Goal: Task Accomplishment & Management: Manage account settings

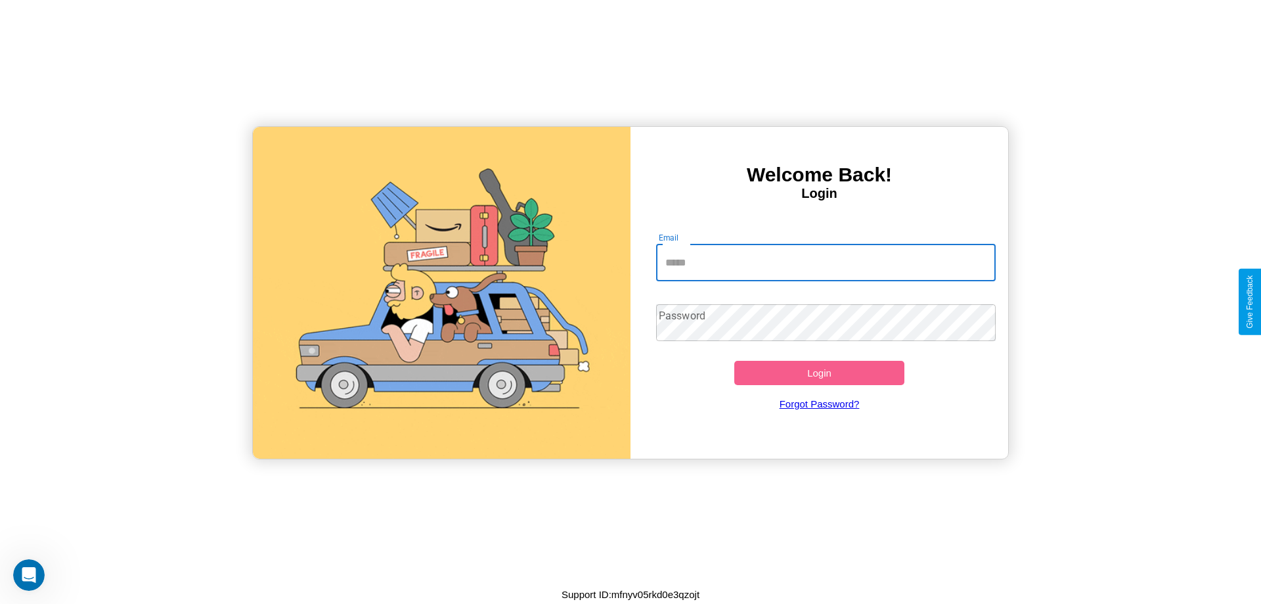
click at [826, 262] on input "Email" at bounding box center [826, 262] width 340 height 37
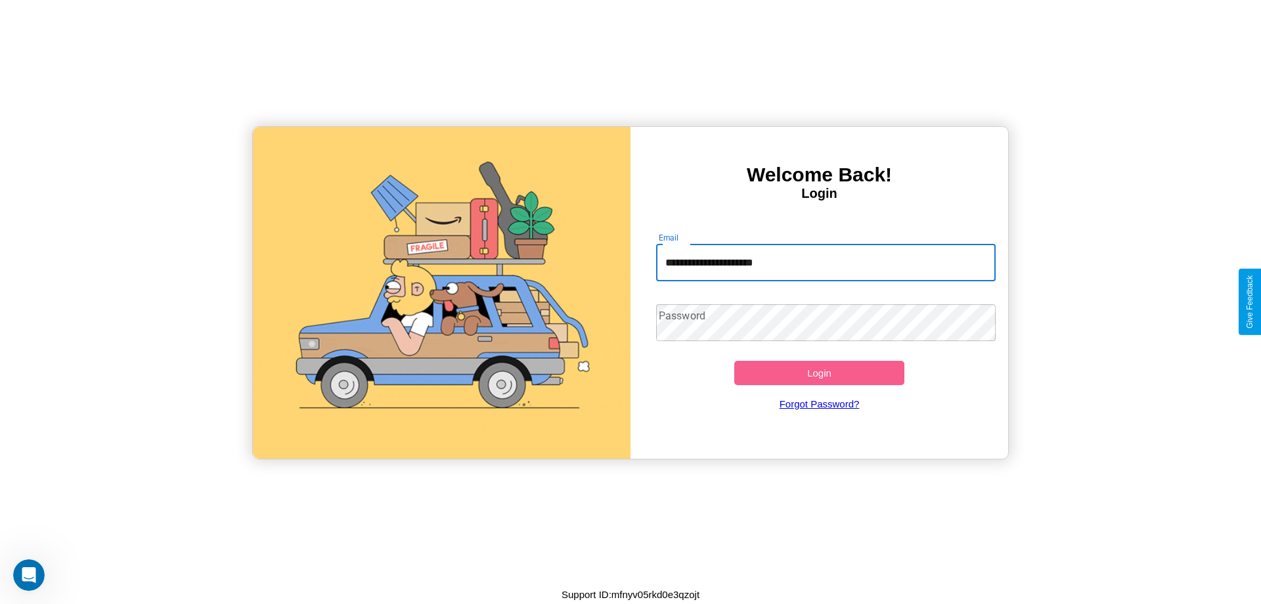
type input "**********"
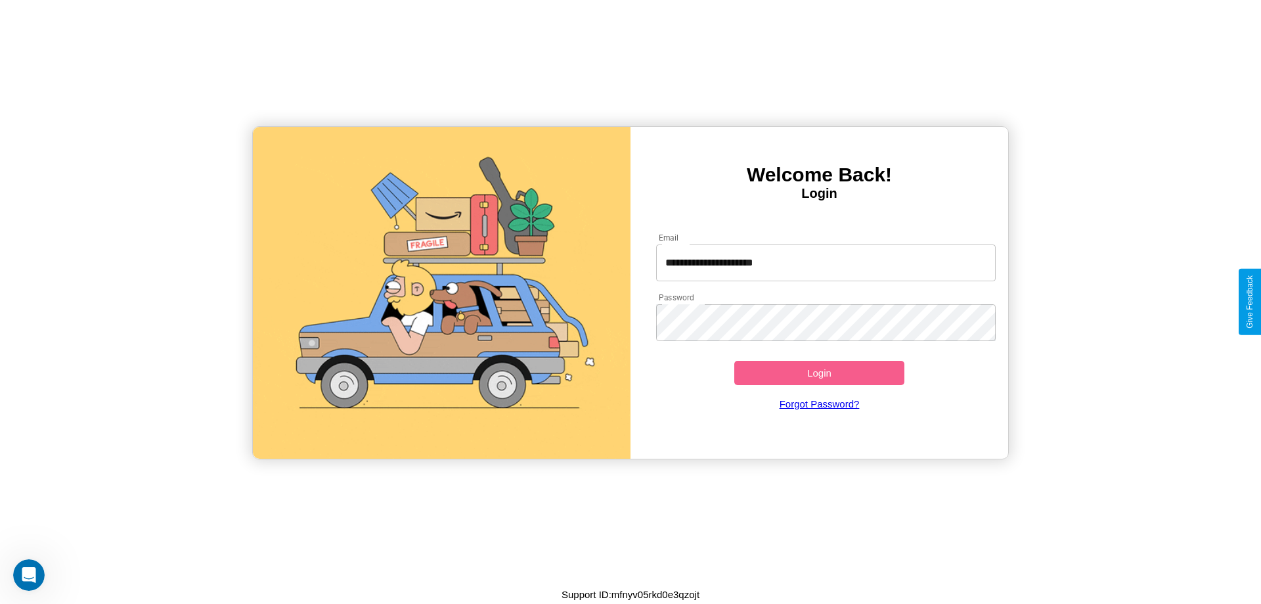
click at [819, 372] on button "Login" at bounding box center [819, 373] width 170 height 24
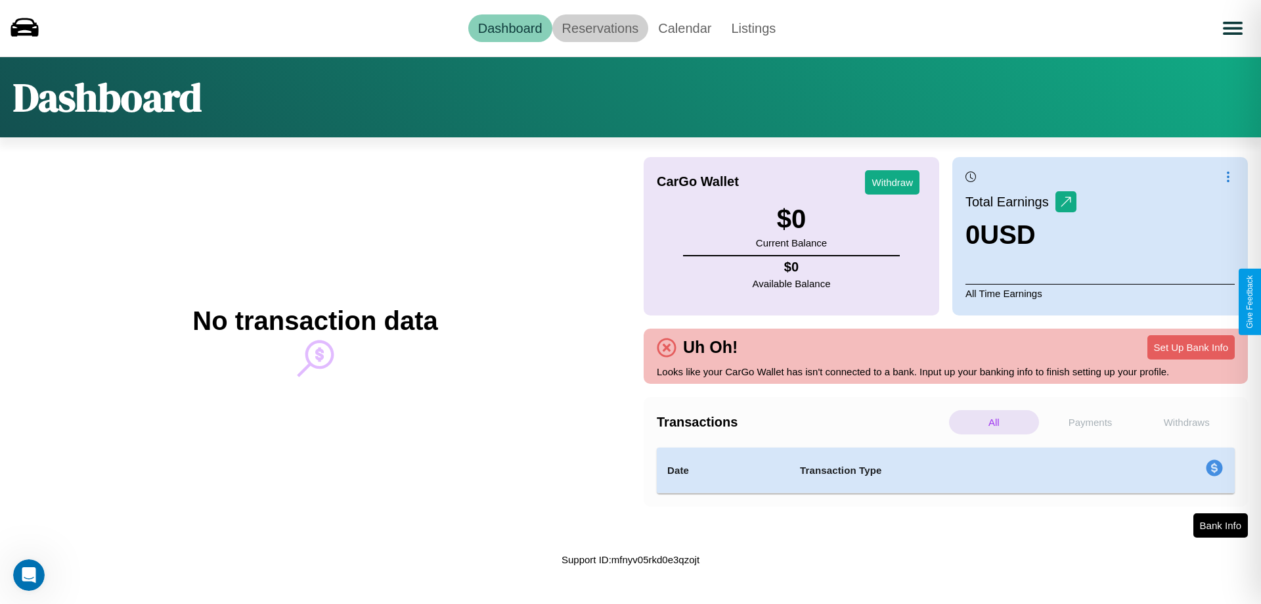
click at [600, 28] on link "Reservations" at bounding box center [600, 28] width 97 height 28
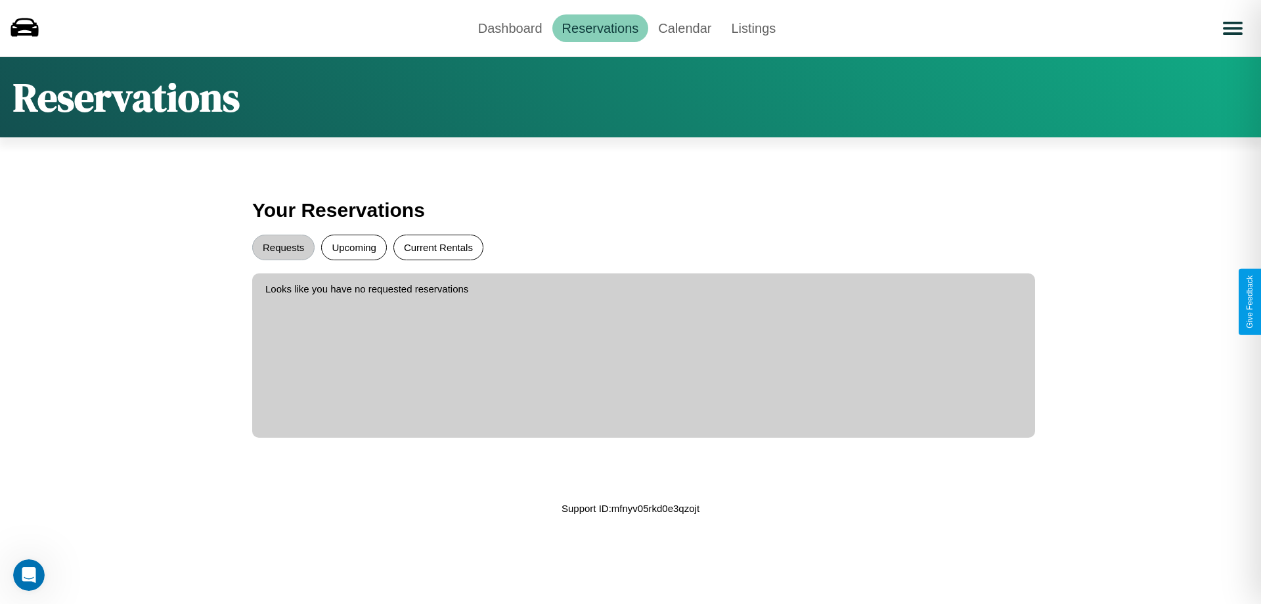
click at [438, 247] on button "Current Rentals" at bounding box center [438, 248] width 90 height 26
click at [283, 247] on button "Requests" at bounding box center [283, 248] width 62 height 26
click at [684, 28] on link "Calendar" at bounding box center [684, 28] width 73 height 28
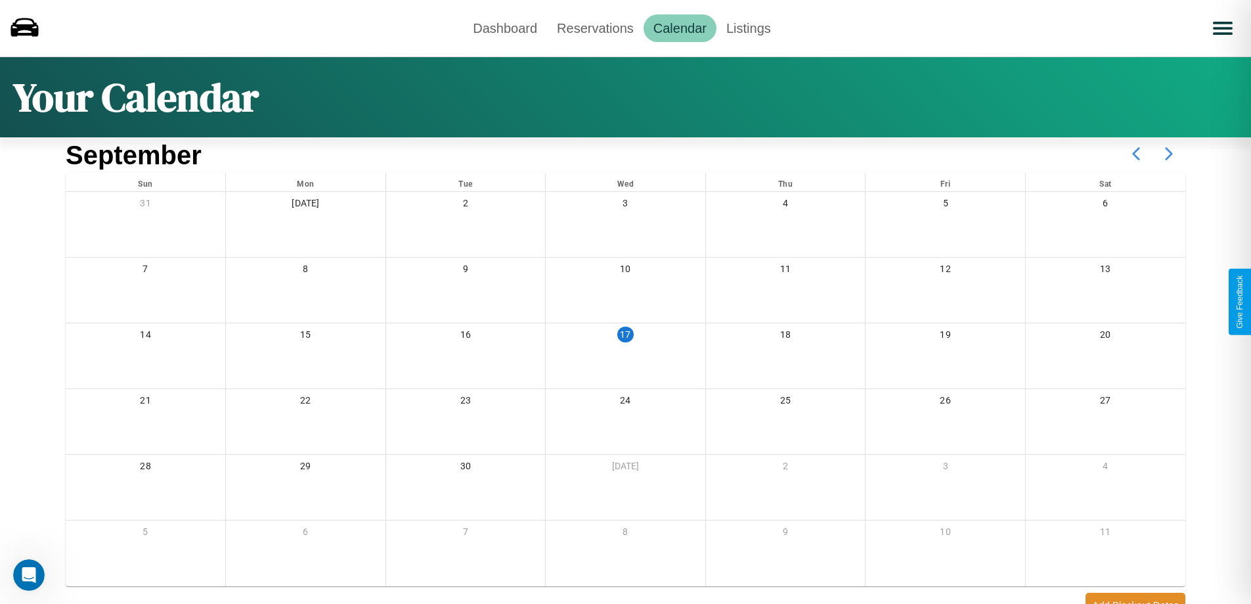
click at [1169, 154] on icon at bounding box center [1169, 153] width 33 height 33
click at [505, 28] on link "Dashboard" at bounding box center [505, 28] width 84 height 28
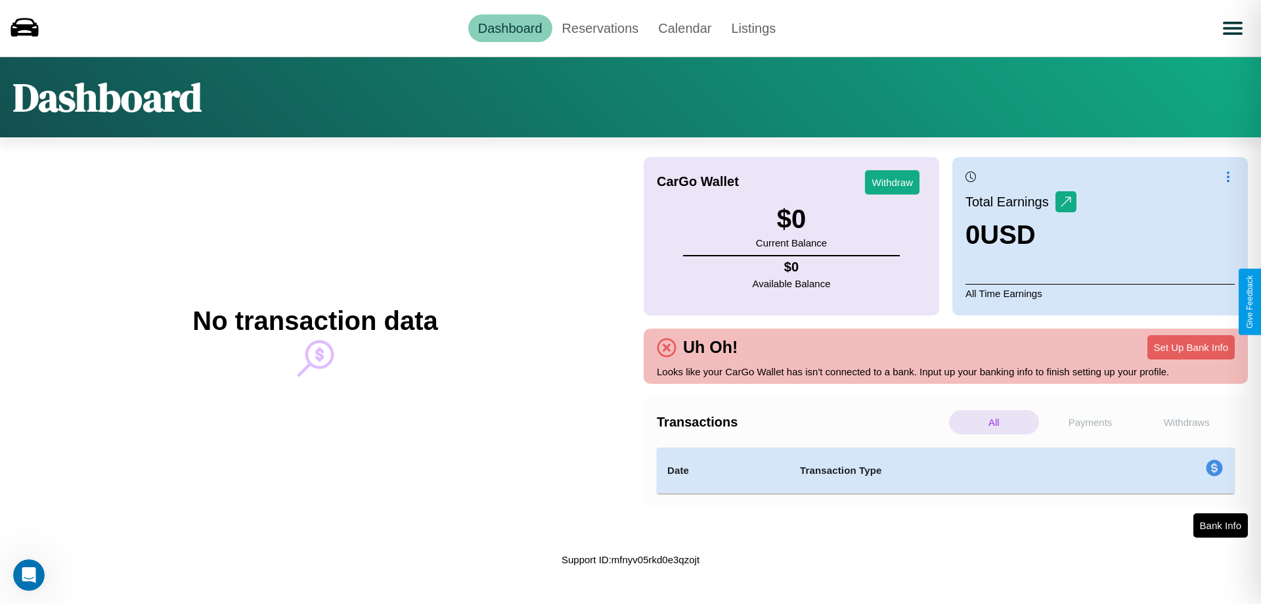
click at [1090, 422] on p "Payments" at bounding box center [1091, 422] width 90 height 24
